Goal: Task Accomplishment & Management: Manage account settings

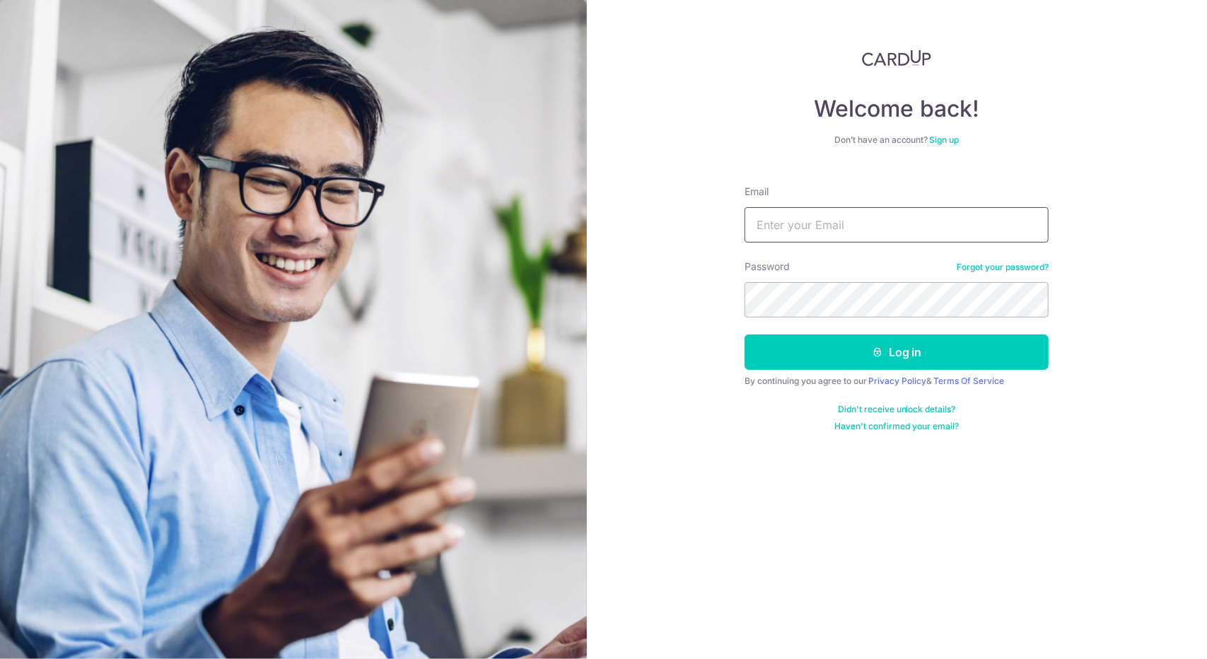
click at [885, 219] on input "Email" at bounding box center [897, 224] width 304 height 35
type input "hui.scorpio@gmail.com"
click at [745, 334] on button "Log in" at bounding box center [897, 351] width 304 height 35
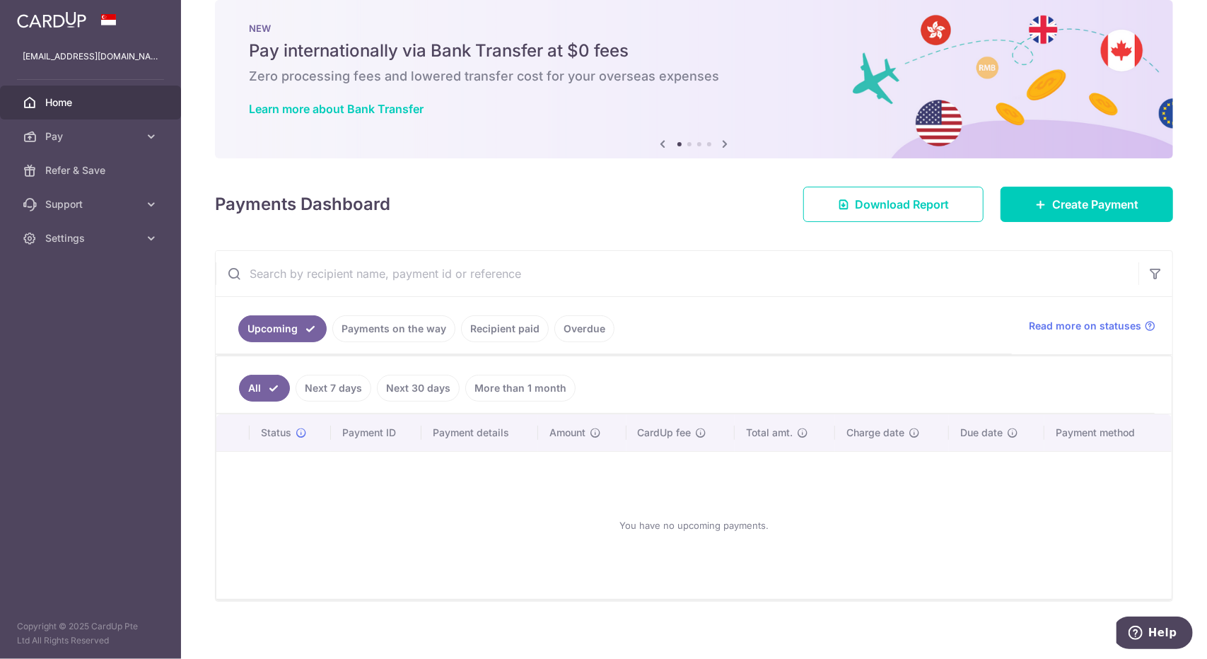
scroll to position [27, 0]
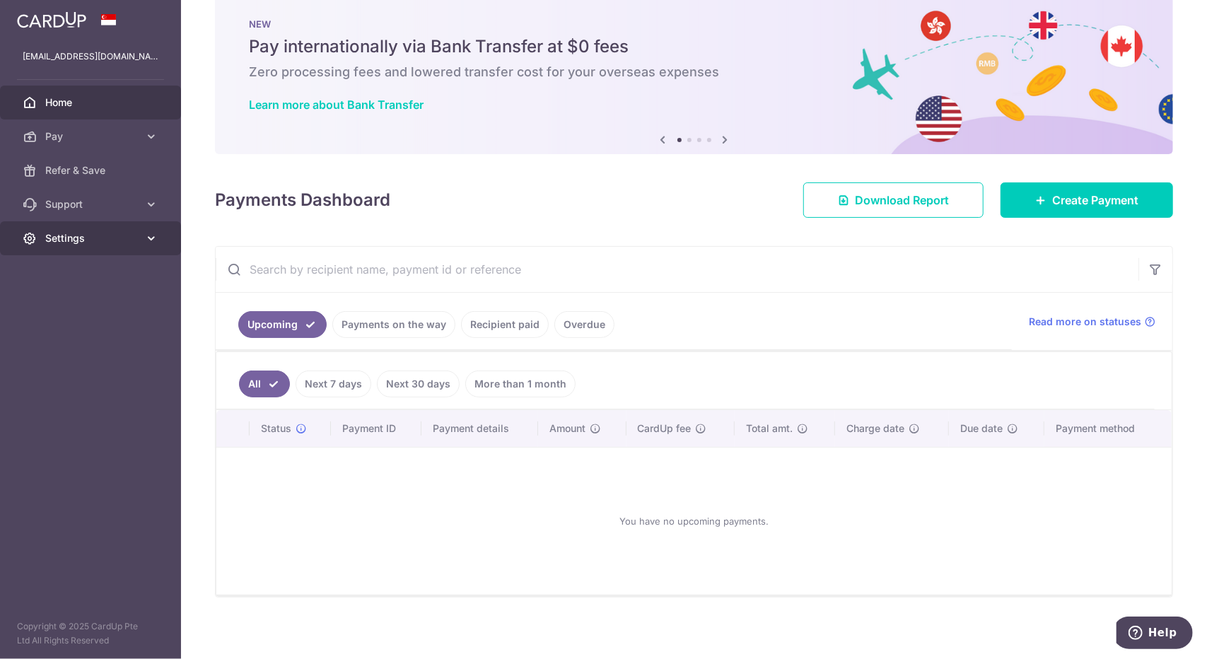
click at [147, 244] on icon at bounding box center [151, 238] width 14 height 14
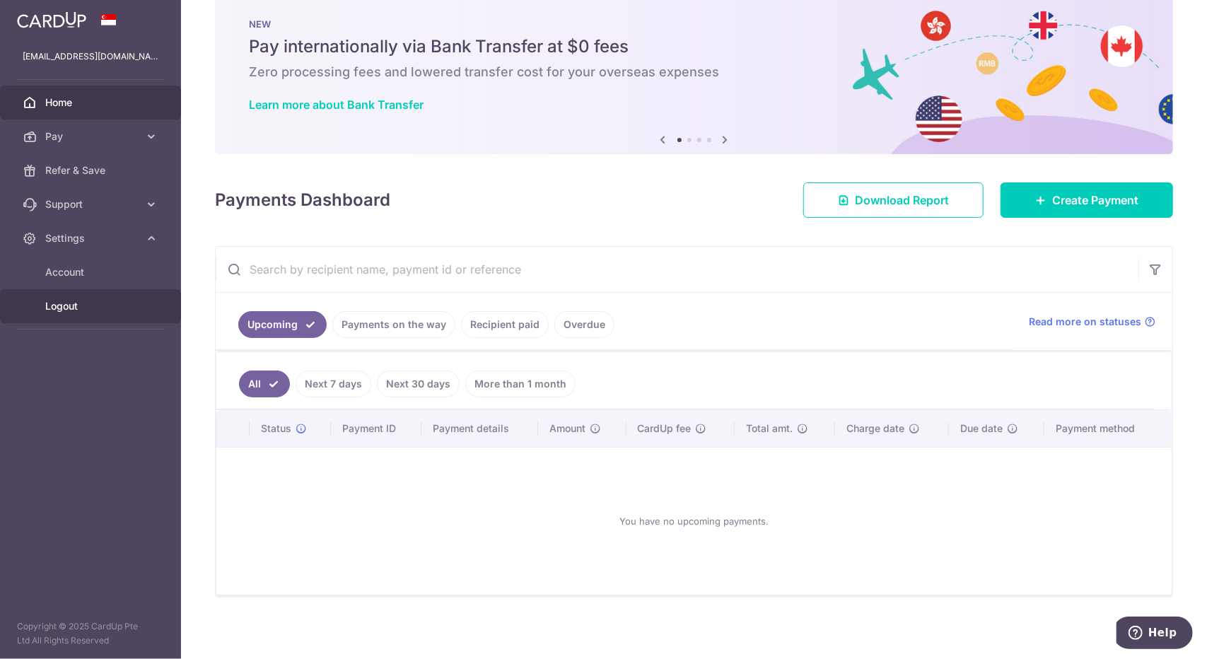
click at [71, 306] on span "Logout" at bounding box center [91, 306] width 93 height 14
